Goal: Task Accomplishment & Management: Manage account settings

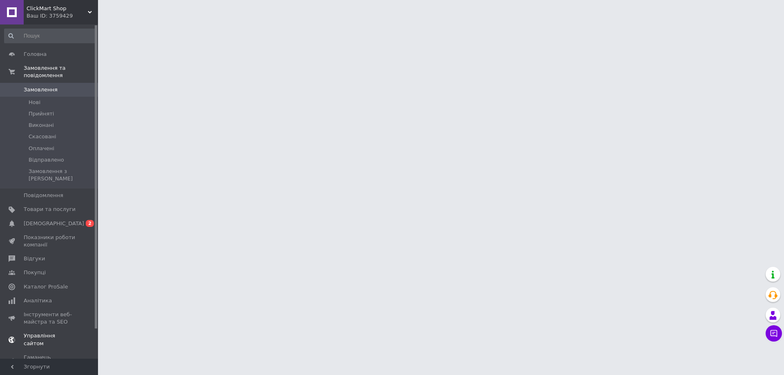
click at [30, 220] on span "[DEMOGRAPHIC_DATA]" at bounding box center [54, 223] width 60 height 7
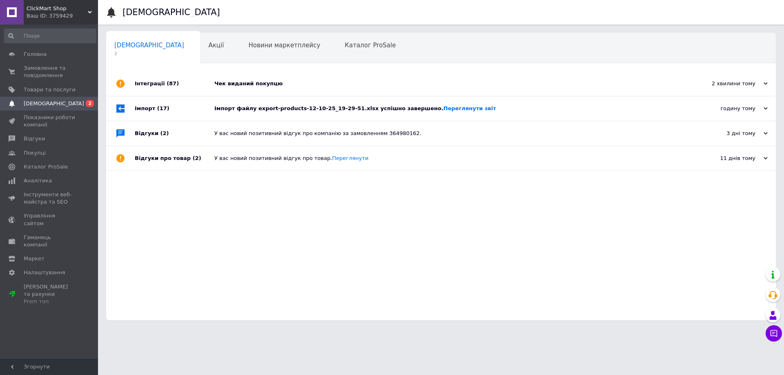
click at [195, 110] on div "Імпорт (17)" at bounding box center [175, 108] width 80 height 25
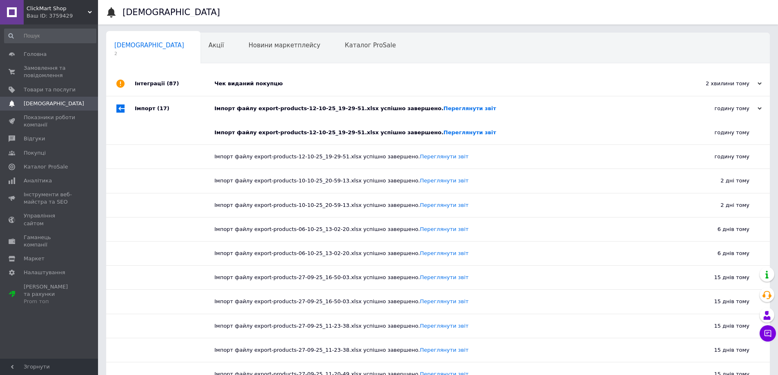
drag, startPoint x: 195, startPoint y: 110, endPoint x: 183, endPoint y: 114, distance: 12.4
click at [195, 110] on div "Імпорт (17)" at bounding box center [175, 108] width 80 height 25
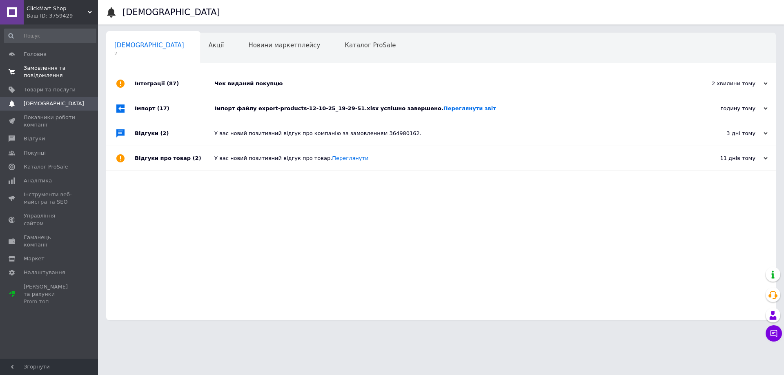
click at [40, 74] on span "Замовлення та повідомлення" at bounding box center [50, 72] width 52 height 15
